Goal: Information Seeking & Learning: Learn about a topic

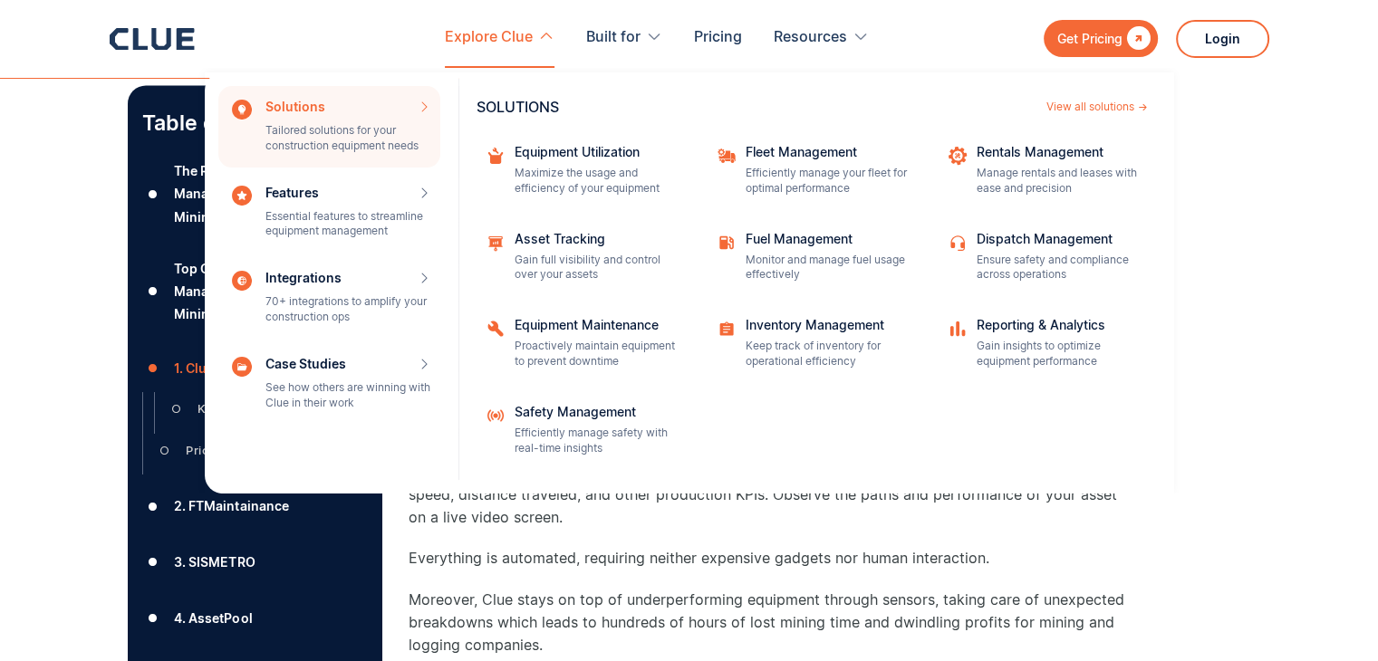
scroll to position [3444, 0]
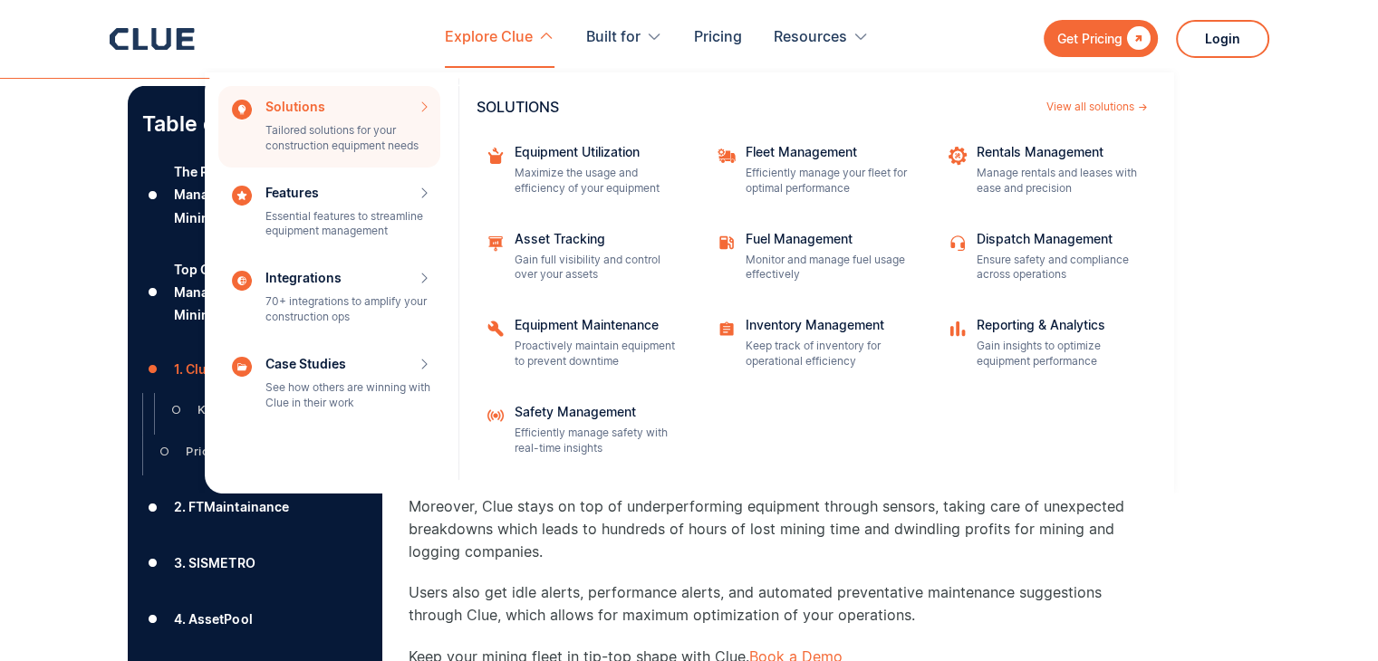
click at [1263, 360] on nav "Solutions Tailored solutions for your construction equipment needs SOLUTIONS Vi…" at bounding box center [690, 281] width 1160 height 426
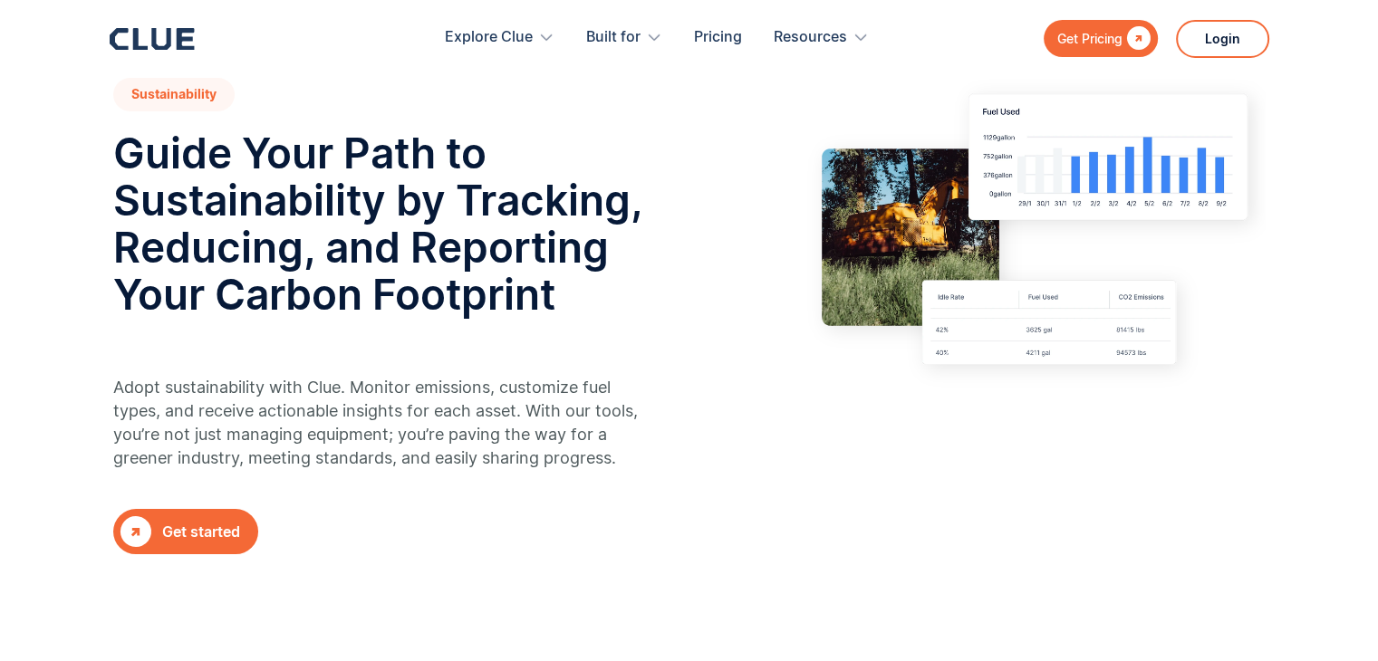
scroll to position [72, 0]
click at [537, 233] on h2 "Guide Your Path to Sustainability by Tracking, Reducing, and Reporting Your Car…" at bounding box center [405, 223] width 584 height 188
click at [541, 316] on h2 "Guide Your Path to Sustainability by Tracking, Reducing, and Reporting Your Car…" at bounding box center [405, 223] width 584 height 188
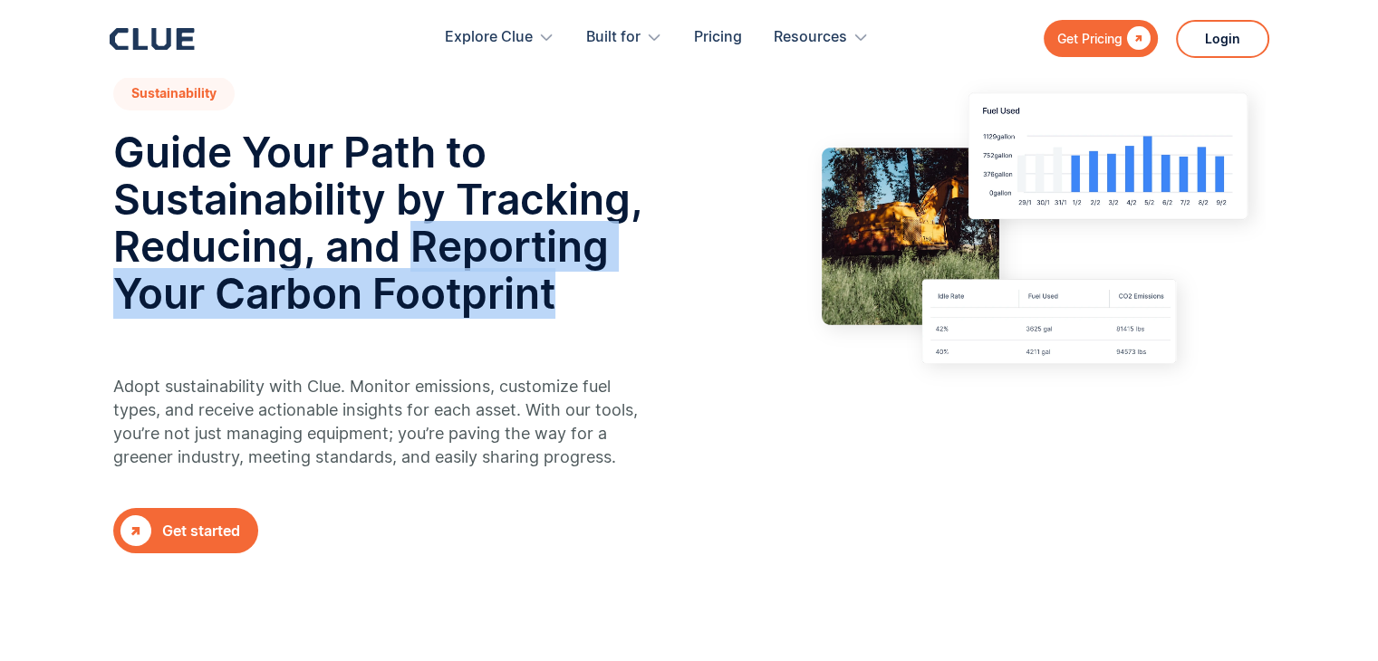
drag, startPoint x: 406, startPoint y: 245, endPoint x: 557, endPoint y: 285, distance: 156.7
click at [557, 285] on h2 "Guide Your Path to Sustainability by Tracking, Reducing, and Reporting Your Car…" at bounding box center [405, 223] width 584 height 188
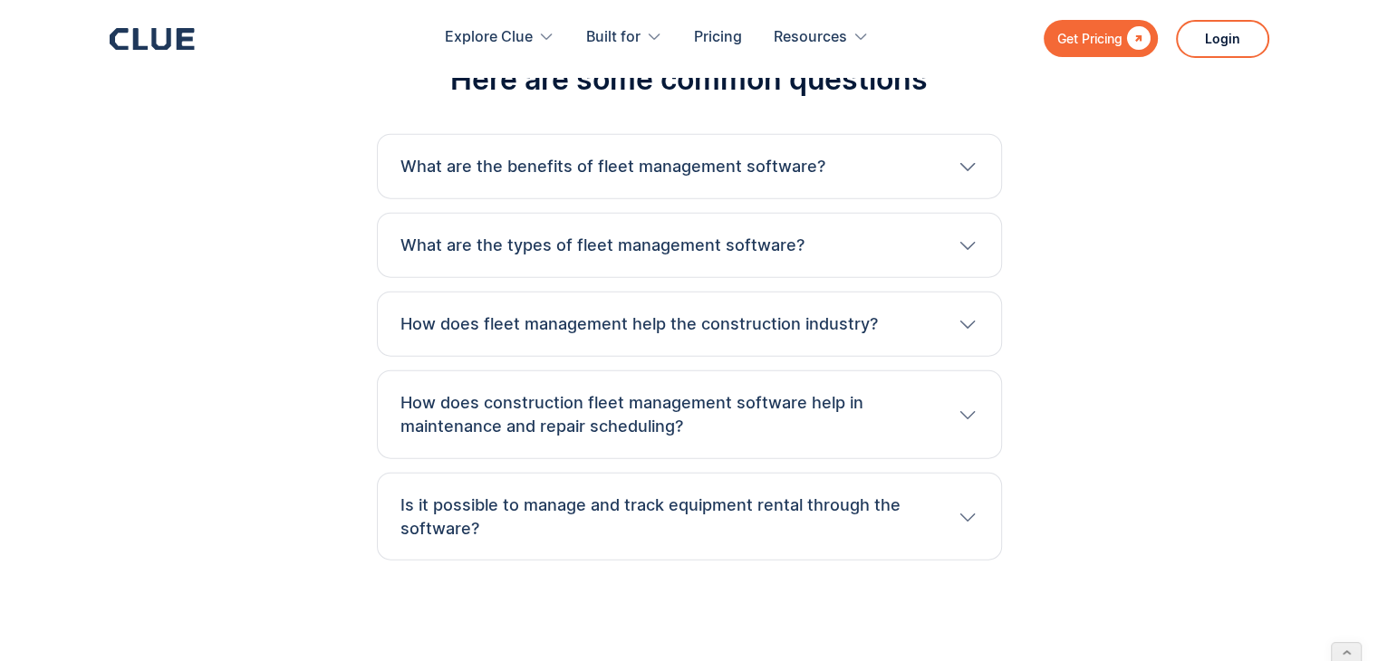
scroll to position [4244, 0]
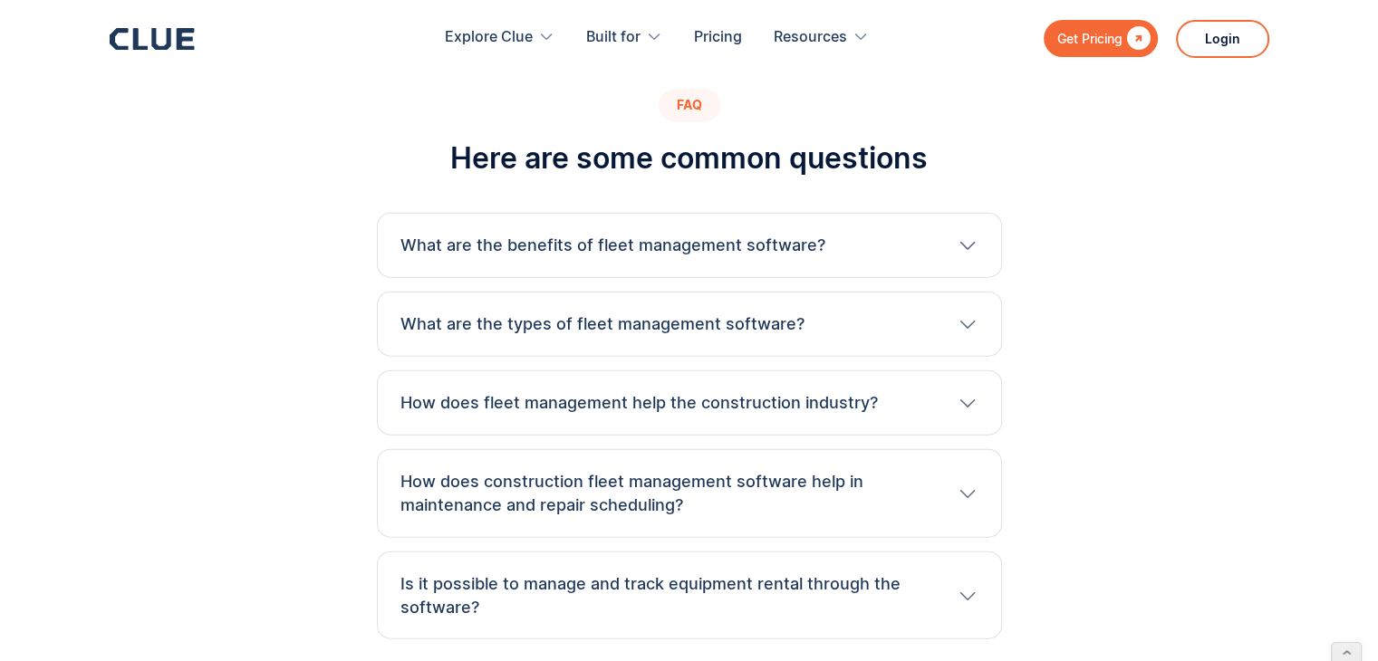
click at [768, 234] on h3 "What are the benefits of fleet management software?" at bounding box center [613, 246] width 425 height 24
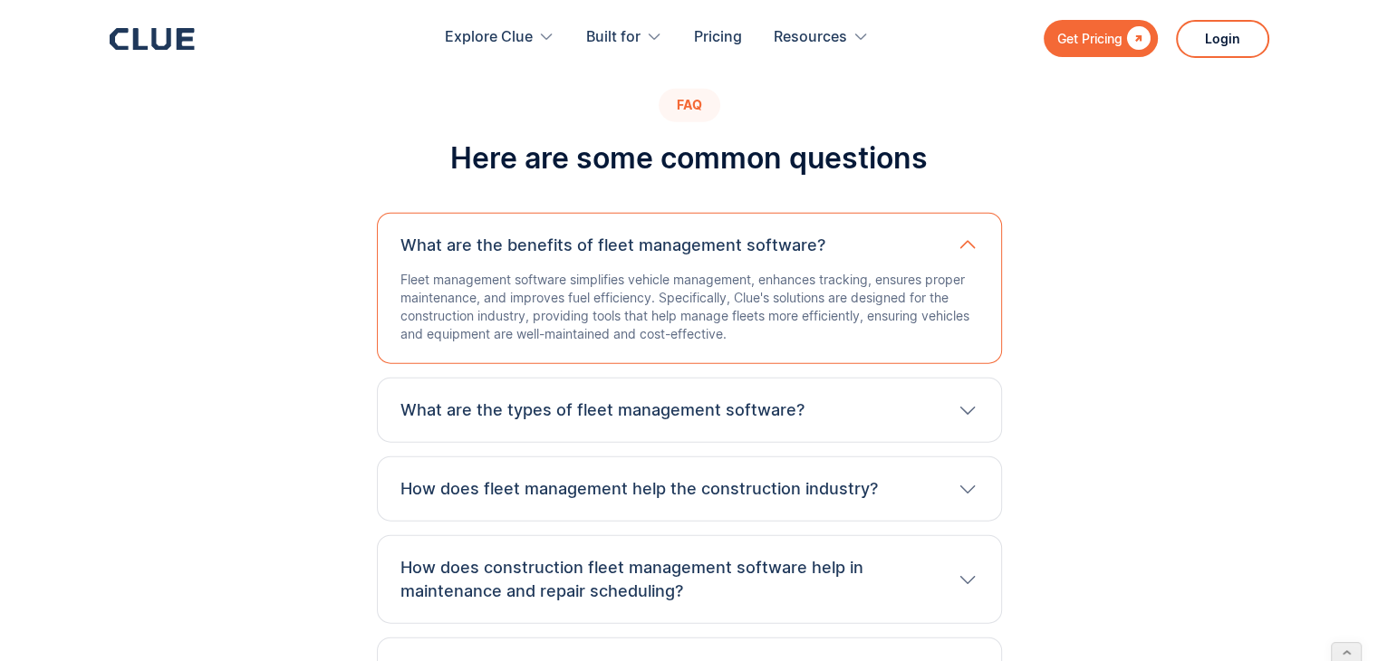
click at [791, 399] on h3 "What are the types of fleet management software?" at bounding box center [603, 411] width 404 height 24
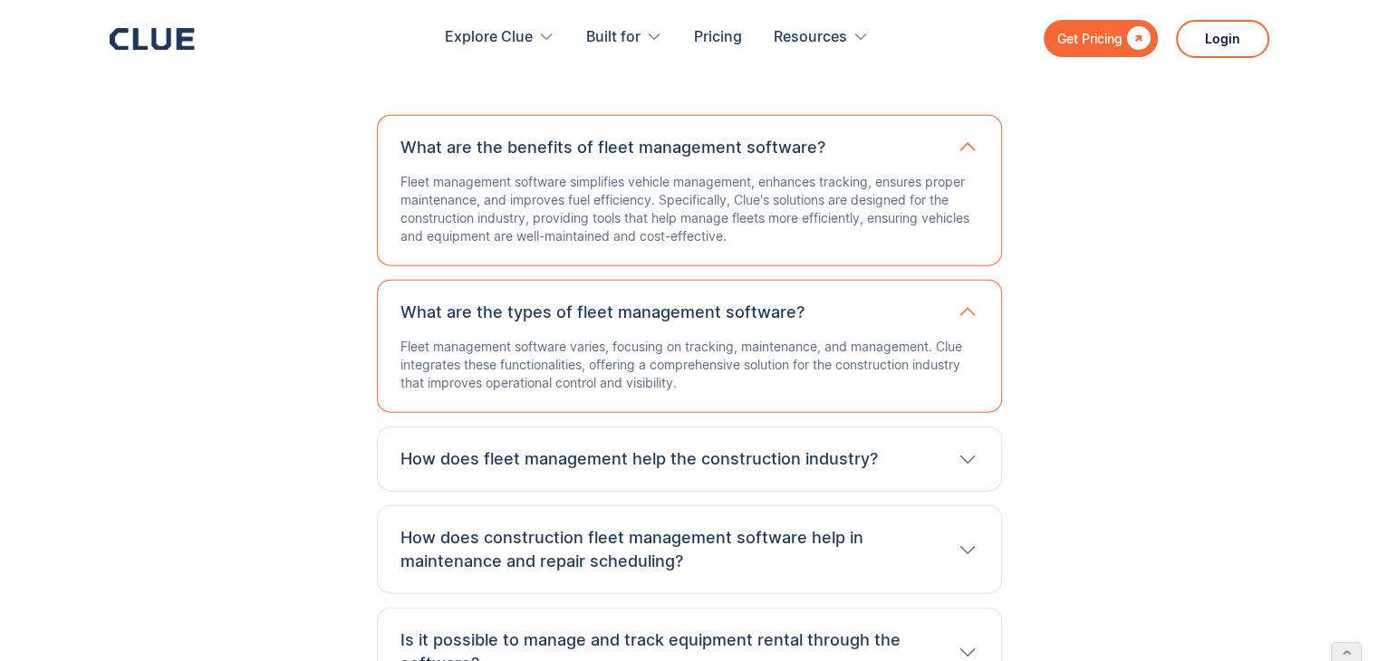
scroll to position [4342, 0]
click at [793, 448] on h3 "How does fleet management help the construction industry?" at bounding box center [640, 460] width 478 height 24
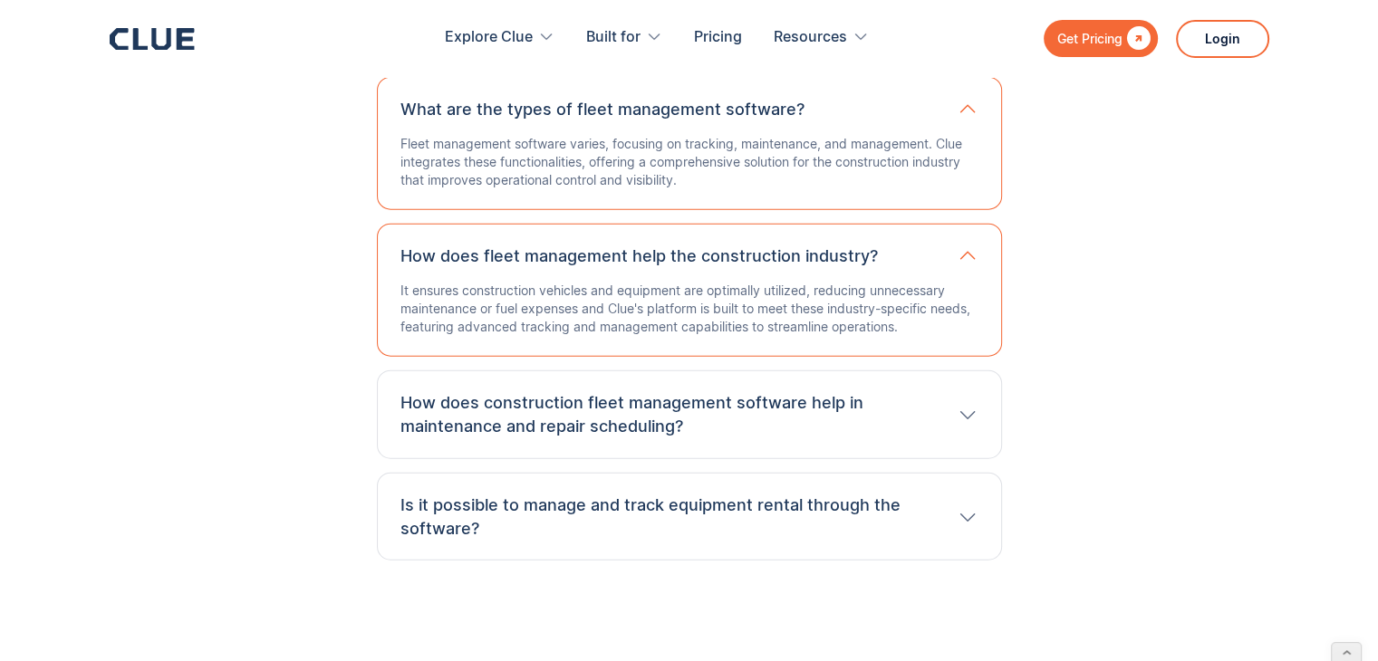
scroll to position [4578, 0]
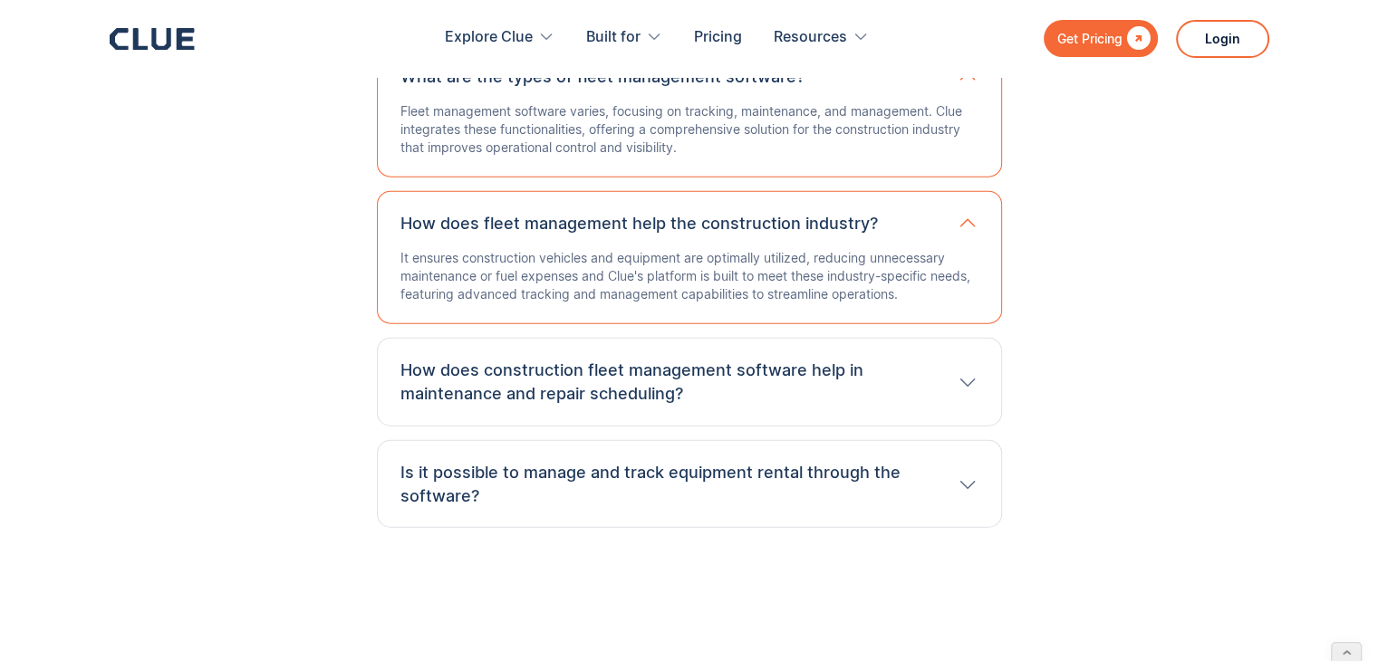
click at [761, 372] on div "How does construction fleet management software help in maintenance and repair …" at bounding box center [689, 382] width 625 height 89
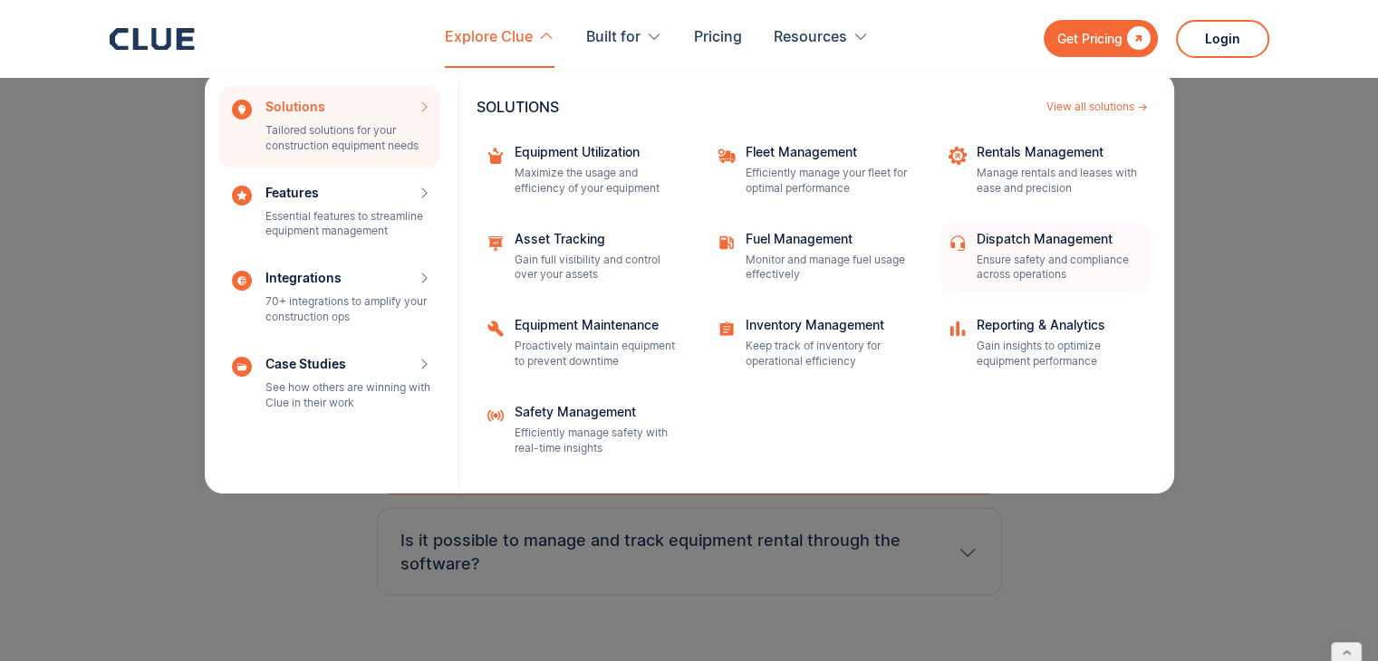
click at [989, 256] on p "Ensure safety and compliance across operations" at bounding box center [1058, 268] width 163 height 31
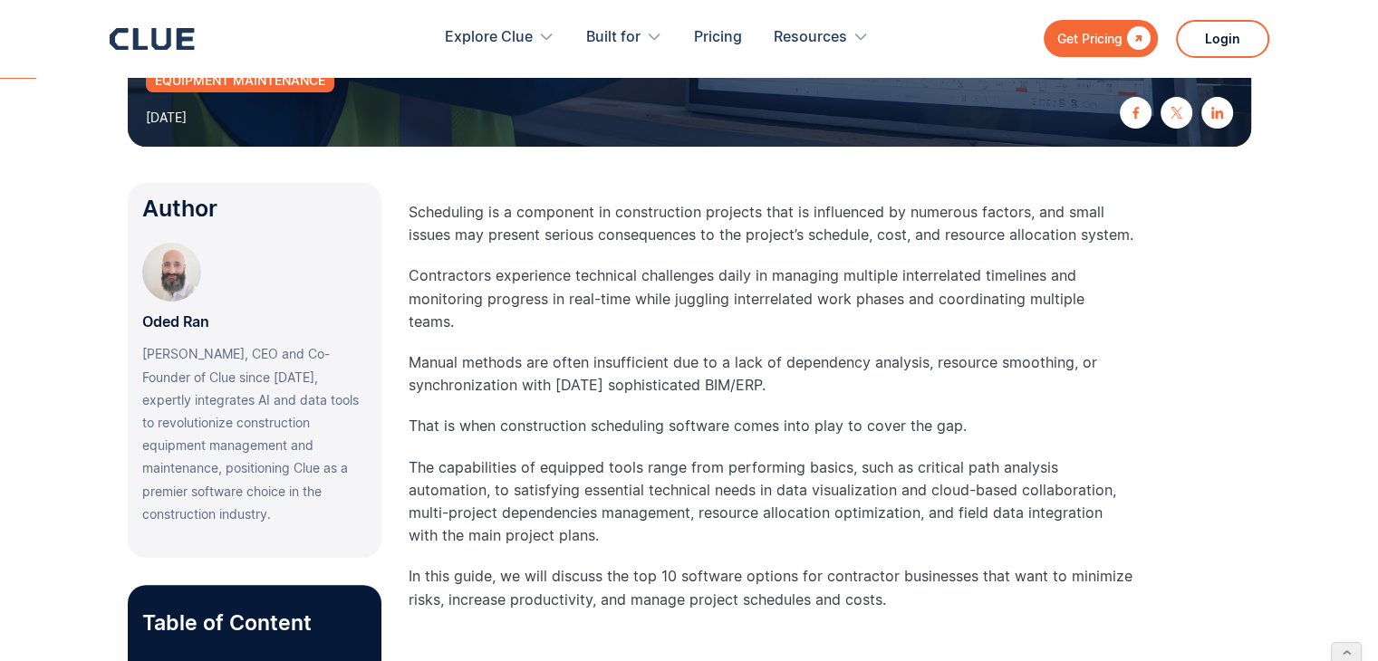
scroll to position [355, 0]
